Goal: Check status: Check status

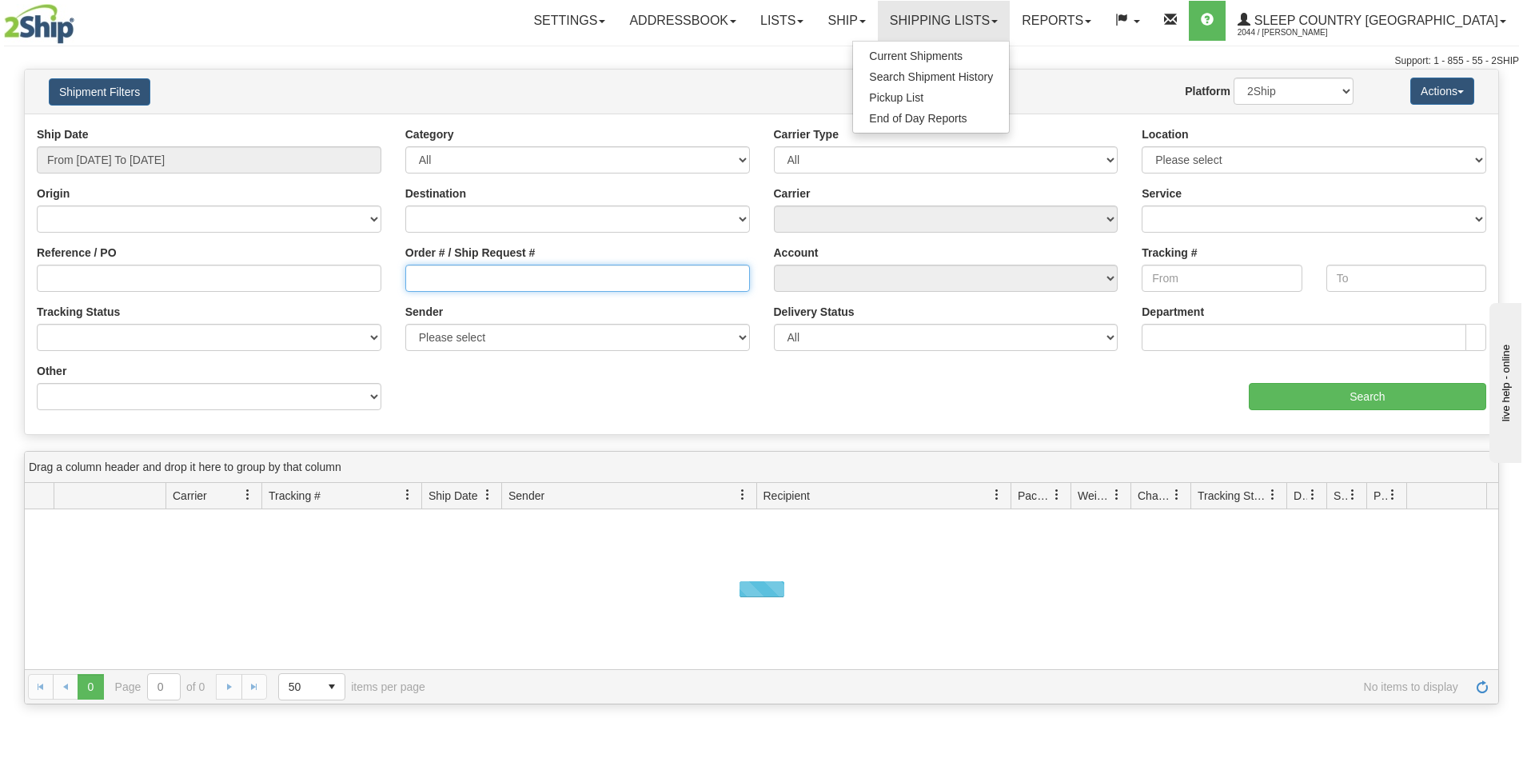
click at [477, 274] on input "Order # / Ship Request #" at bounding box center [577, 278] width 344 height 27
paste input "1056961"
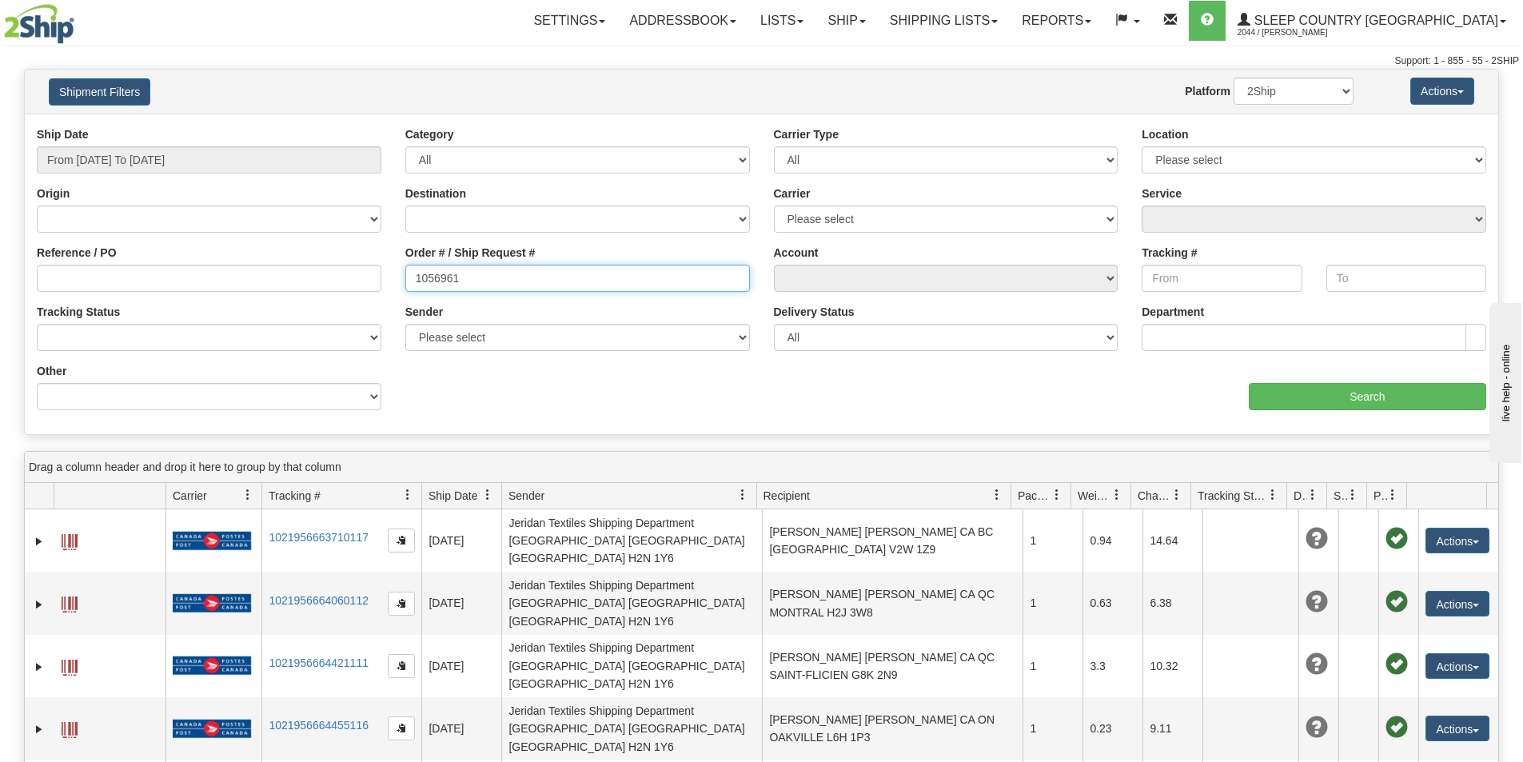
click at [417, 276] on input "1056961" at bounding box center [577, 278] width 344 height 27
type input "1056961"
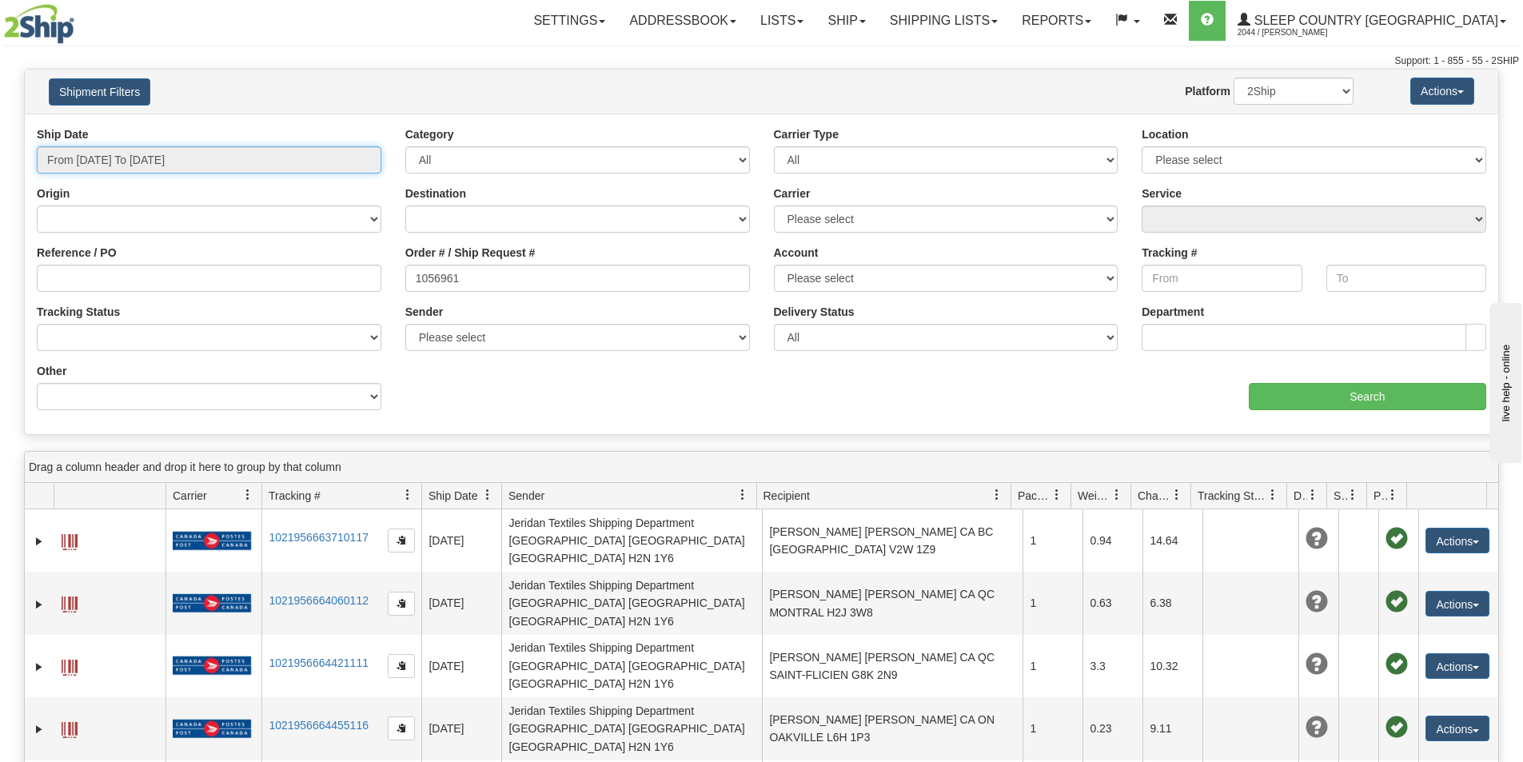
click at [242, 161] on input "From [DATE] To [DATE]" at bounding box center [209, 159] width 344 height 27
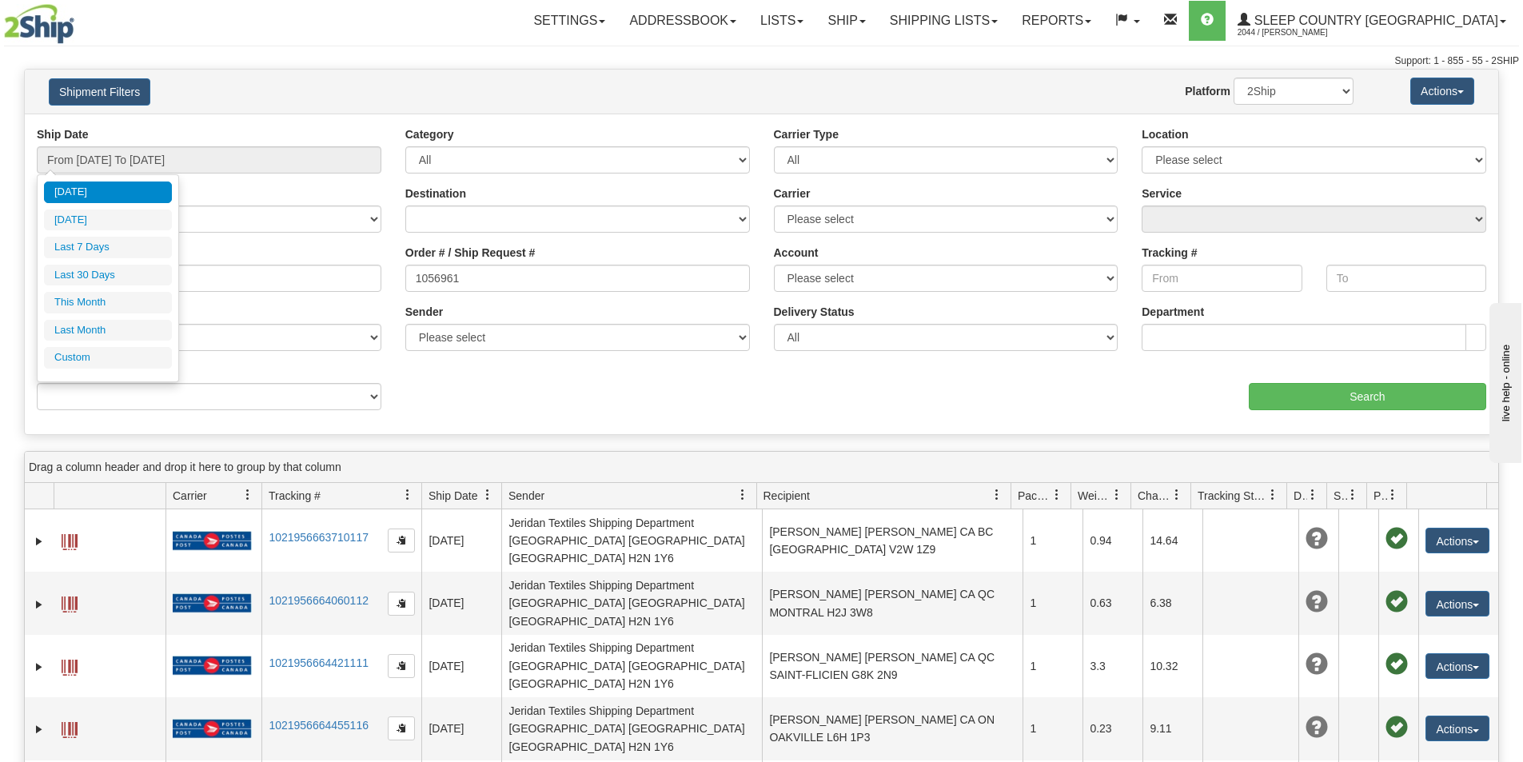
click at [156, 267] on li "Last 30 Days" at bounding box center [108, 276] width 128 height 22
type input "From [DATE] To [DATE]"
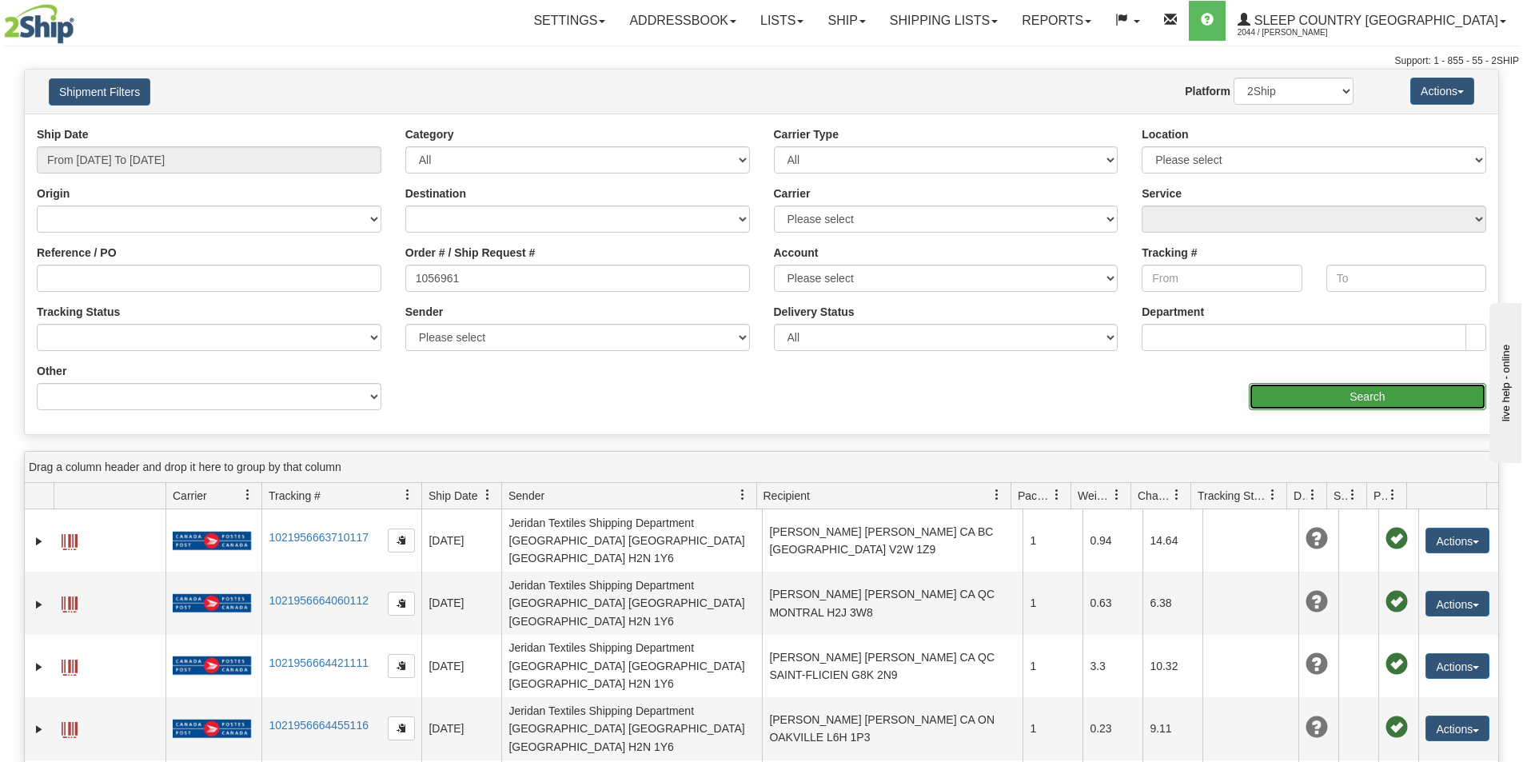
click at [1368, 391] on input "Search" at bounding box center [1366, 396] width 237 height 27
